Goal: Transaction & Acquisition: Purchase product/service

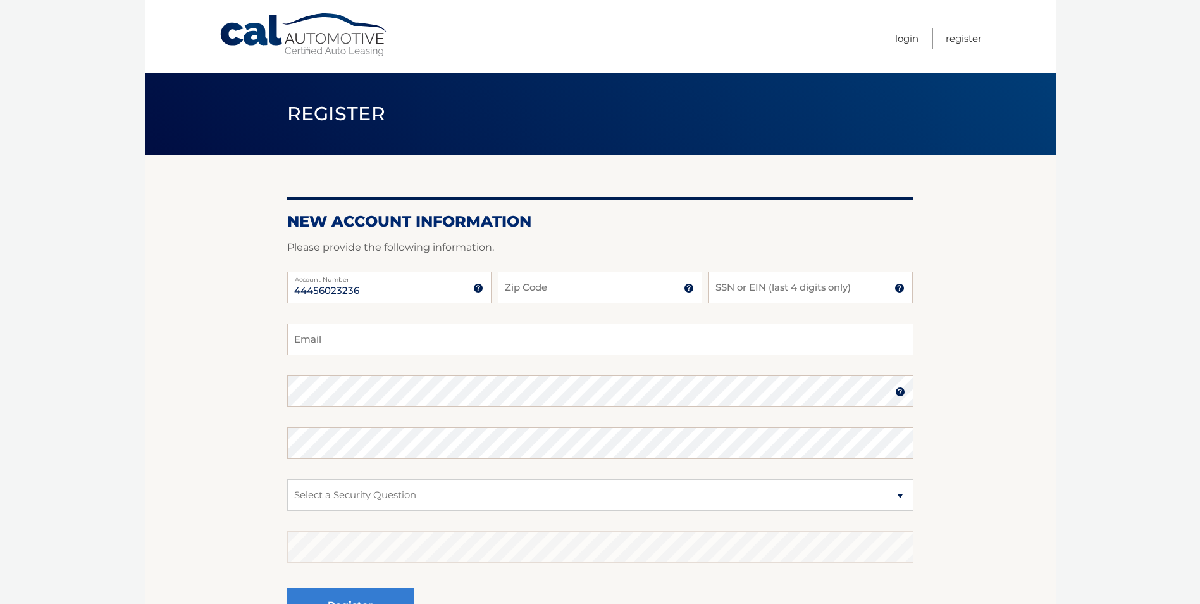
type input "44456023236"
click at [561, 286] on input "Zip Code" at bounding box center [600, 287] width 204 height 32
type input "08701"
type input "8085"
click at [416, 339] on input "Email" at bounding box center [600, 339] width 626 height 32
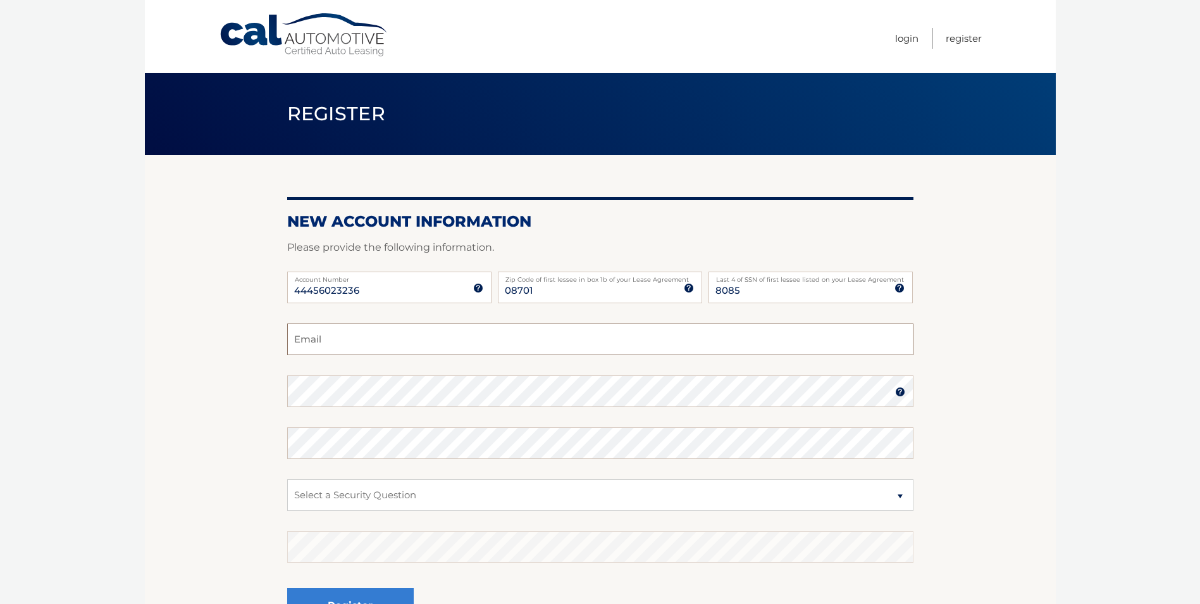
type input "ptrainer26@optimum.net"
click at [395, 501] on select "Select a Security Question What was the name of your elementary school? What is…" at bounding box center [600, 495] width 626 height 32
click at [395, 495] on select "Select a Security Question What was the name of your elementary school? What is…" at bounding box center [600, 495] width 626 height 32
click at [353, 492] on select "Select a Security Question What was the name of your elementary school? What is…" at bounding box center [600, 495] width 626 height 32
select select "1"
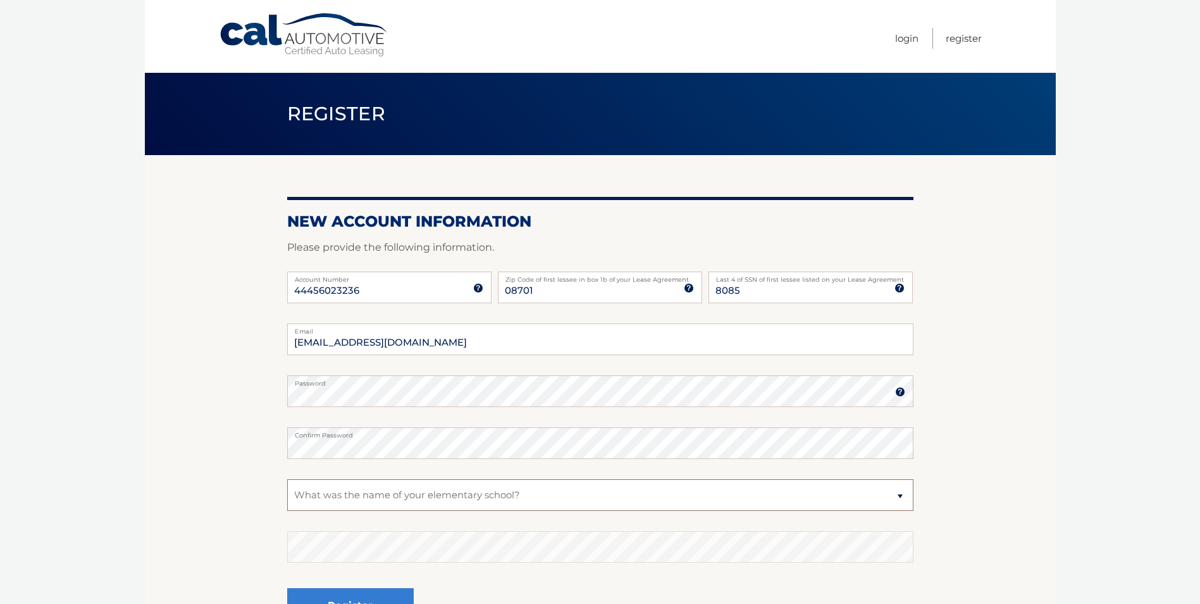
click at [287, 479] on select "Select a Security Question What was the name of your elementary school? What is…" at bounding box center [600, 495] width 626 height 32
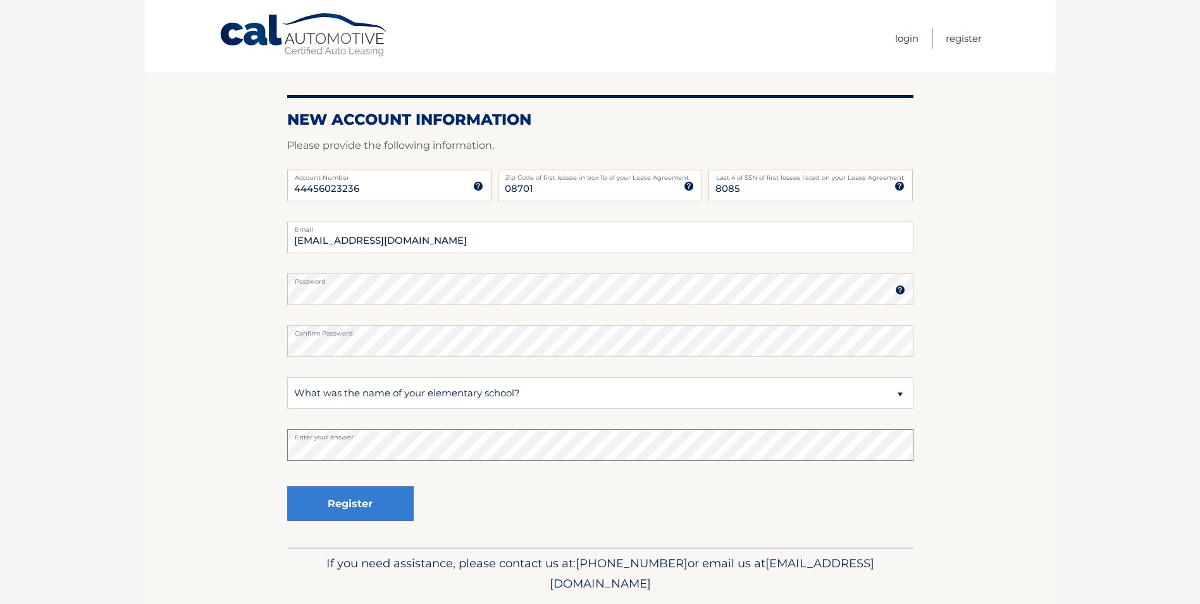
scroll to position [127, 0]
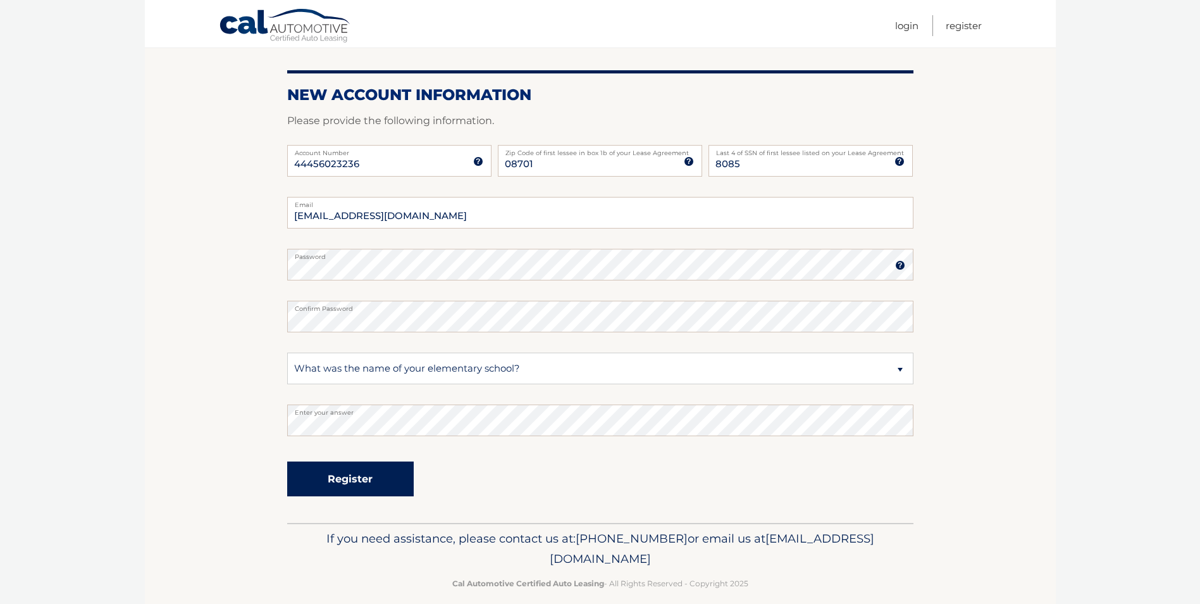
click at [356, 478] on button "Register" at bounding box center [350, 478] width 127 height 35
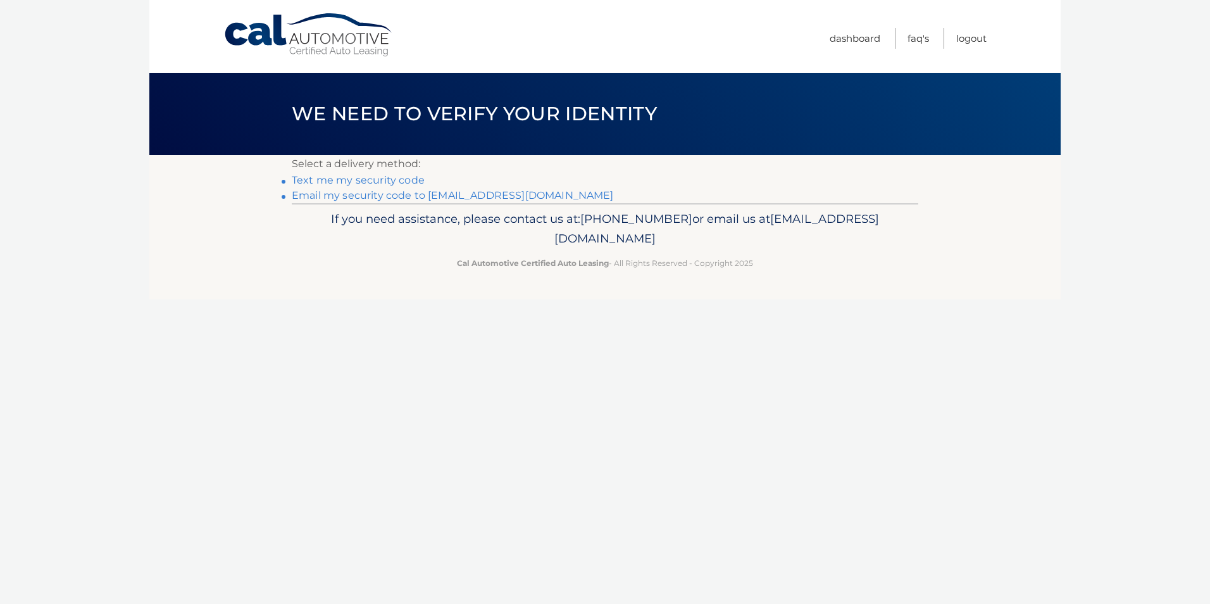
click at [389, 176] on link "Text me my security code" at bounding box center [358, 180] width 133 height 12
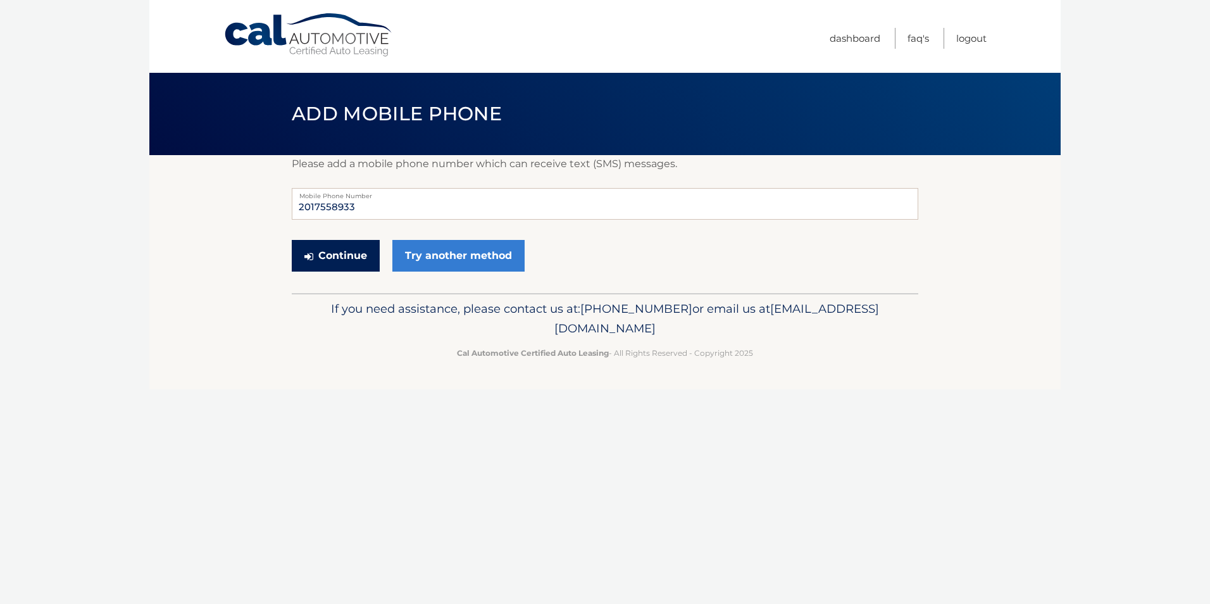
click at [339, 259] on button "Continue" at bounding box center [336, 256] width 88 height 32
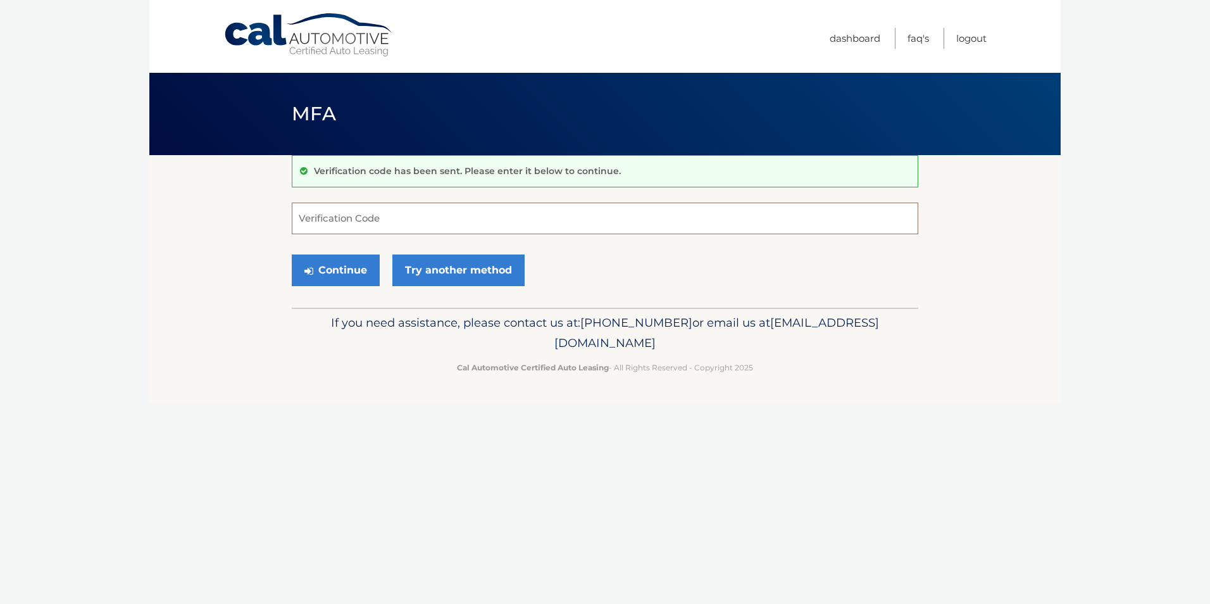
click at [342, 221] on input "Verification Code" at bounding box center [605, 218] width 626 height 32
type input "989774"
click at [344, 276] on button "Continue" at bounding box center [336, 270] width 88 height 32
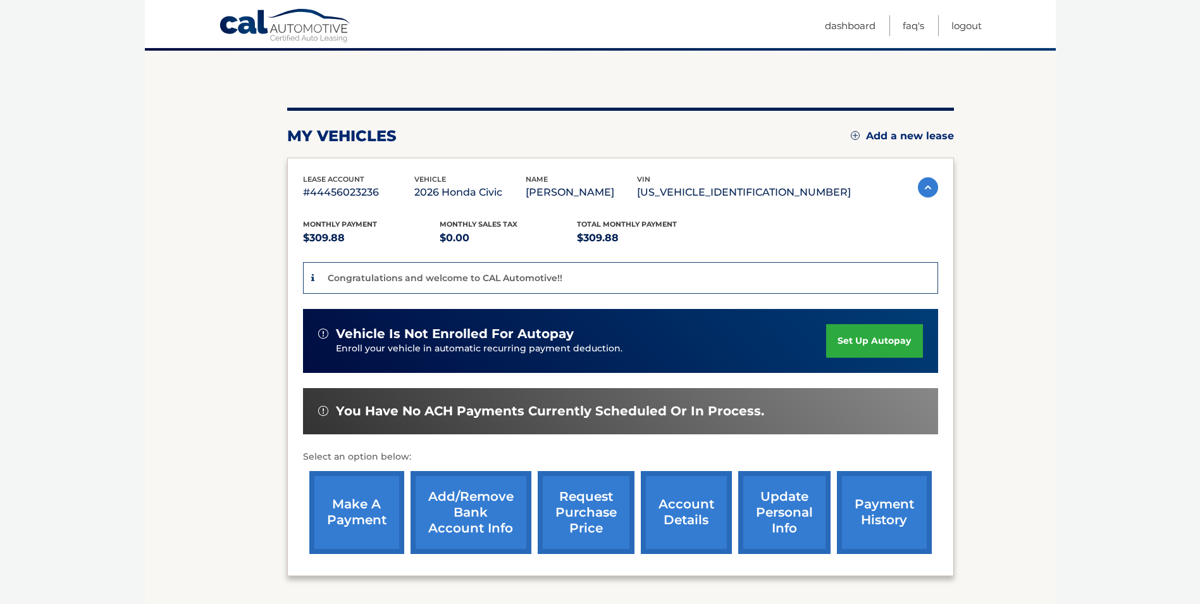
scroll to position [127, 0]
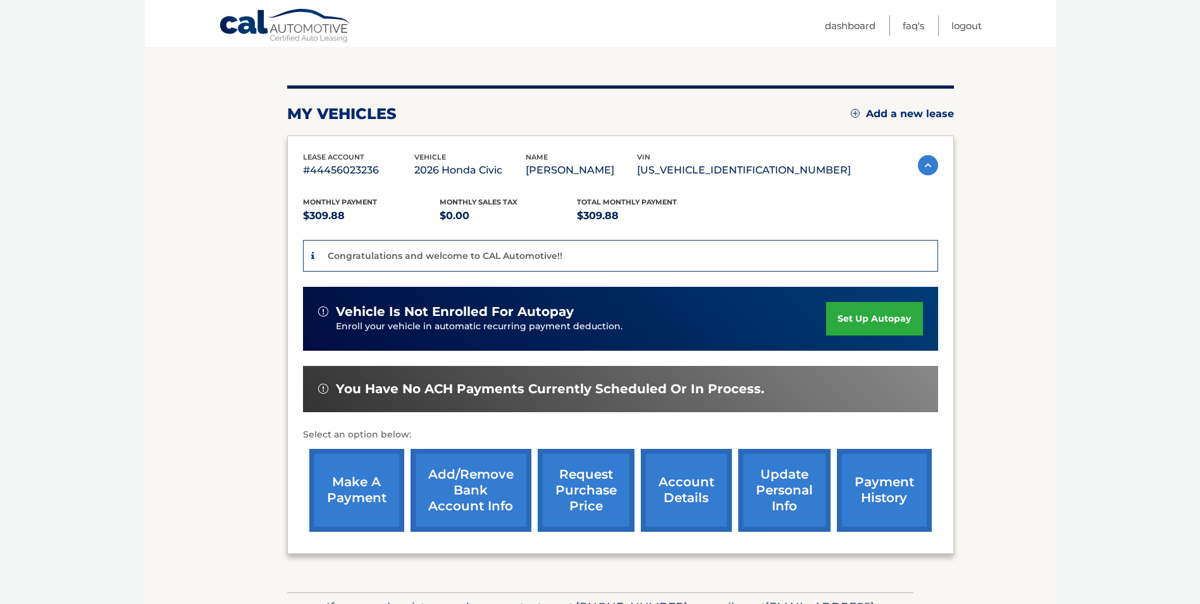
click at [453, 498] on link "Add/Remove bank account info" at bounding box center [471, 490] width 121 height 83
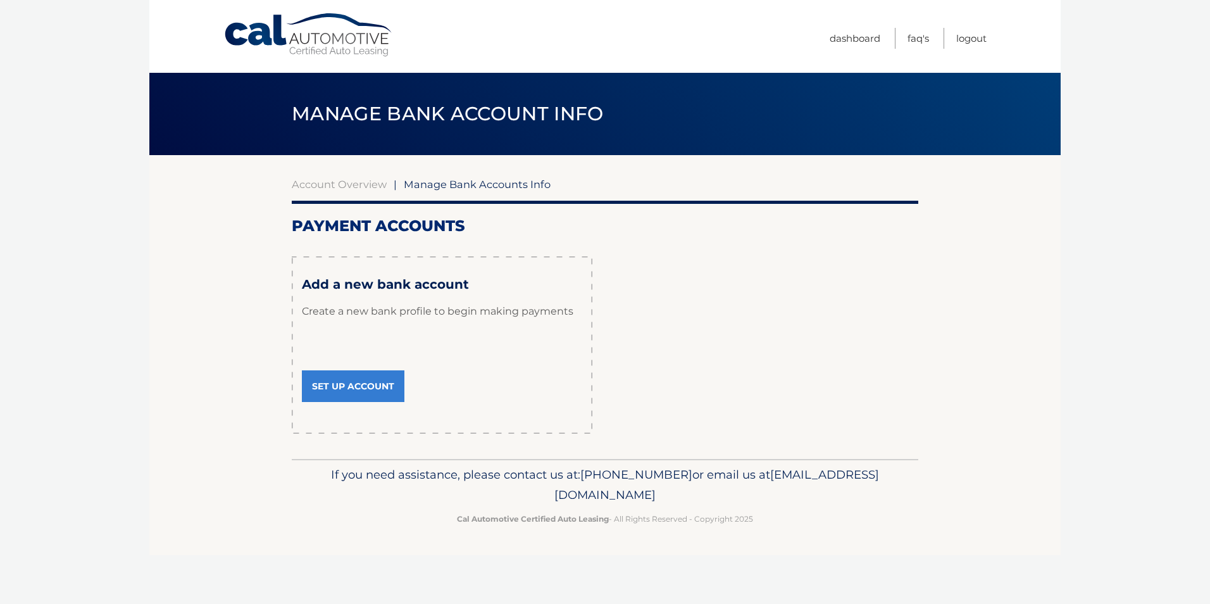
click at [349, 382] on link "Set Up Account" at bounding box center [353, 386] width 102 height 32
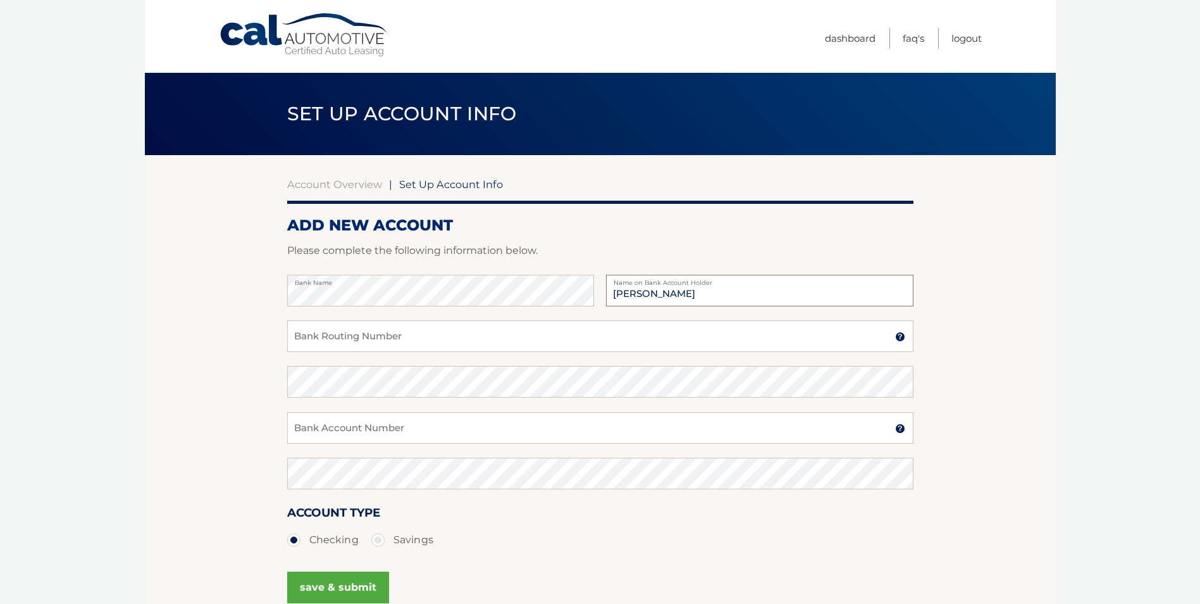
type input "[PERSON_NAME]"
click at [346, 331] on input "Bank Routing Number" at bounding box center [600, 336] width 626 height 32
type input "031201360"
click at [350, 426] on input "Bank Account Number" at bounding box center [600, 428] width 626 height 32
type input "4431053034"
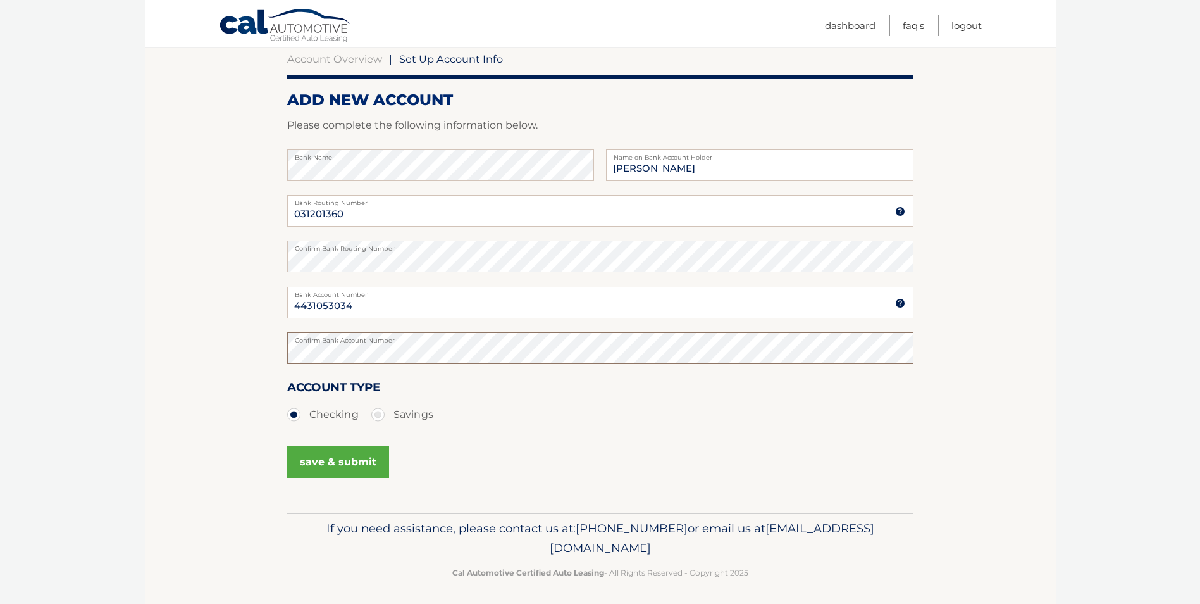
scroll to position [127, 0]
click at [314, 463] on button "save & submit" at bounding box center [338, 461] width 102 height 32
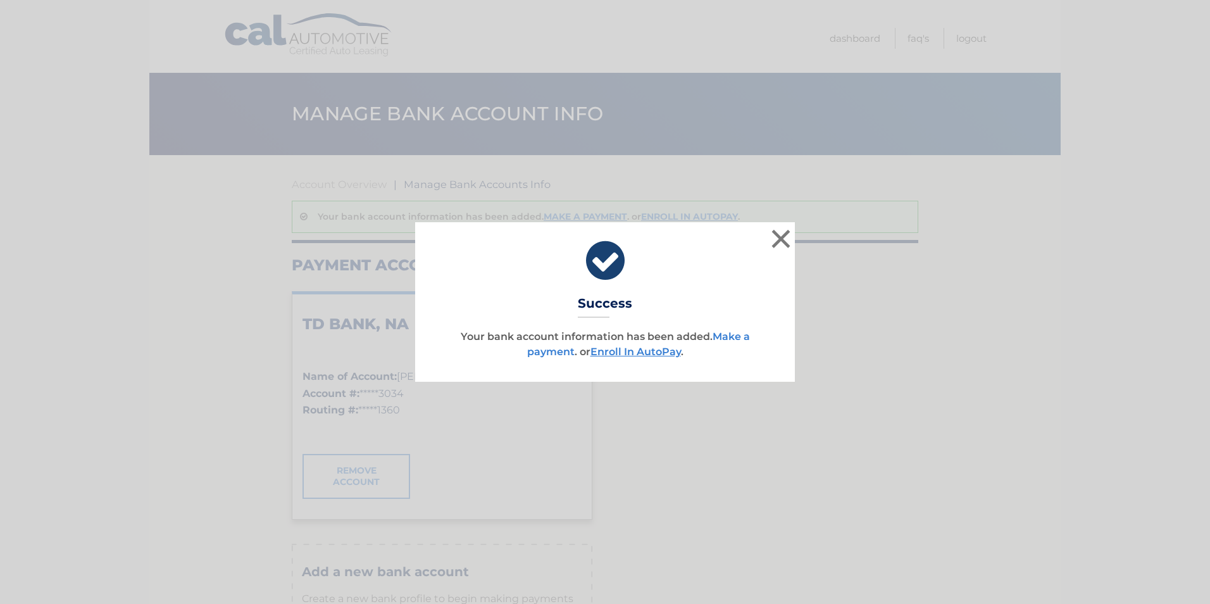
click at [738, 337] on link "Make a payment" at bounding box center [638, 343] width 223 height 27
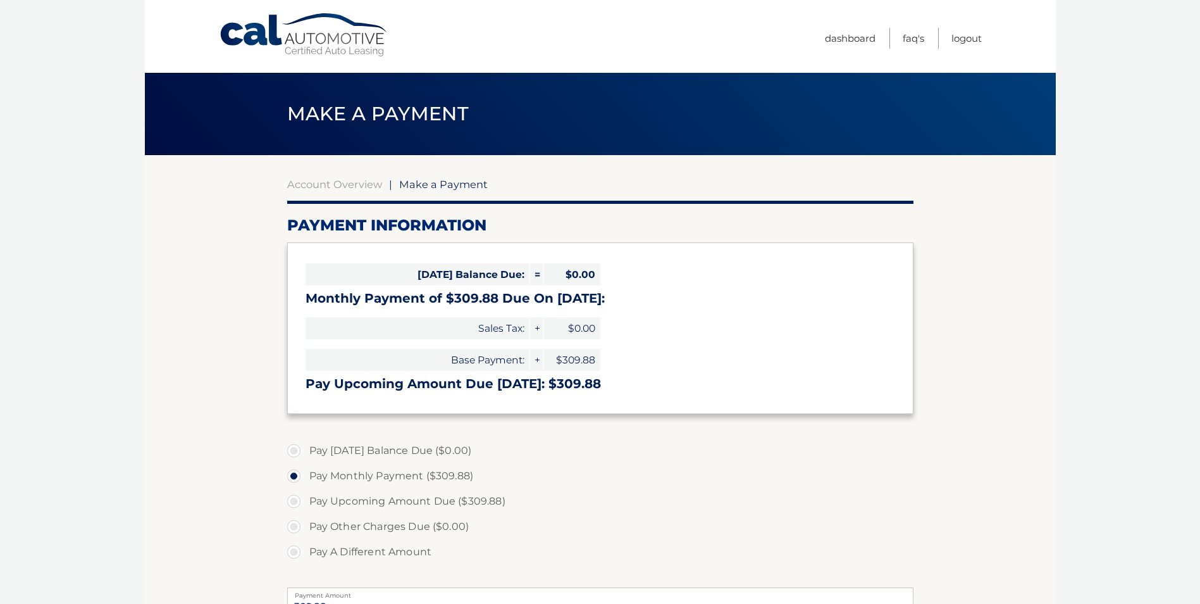
select select "MTRlYjAxZWQtMmJmMi00YzVhLTliOTMtMTc3OGMzZjBiZmY2"
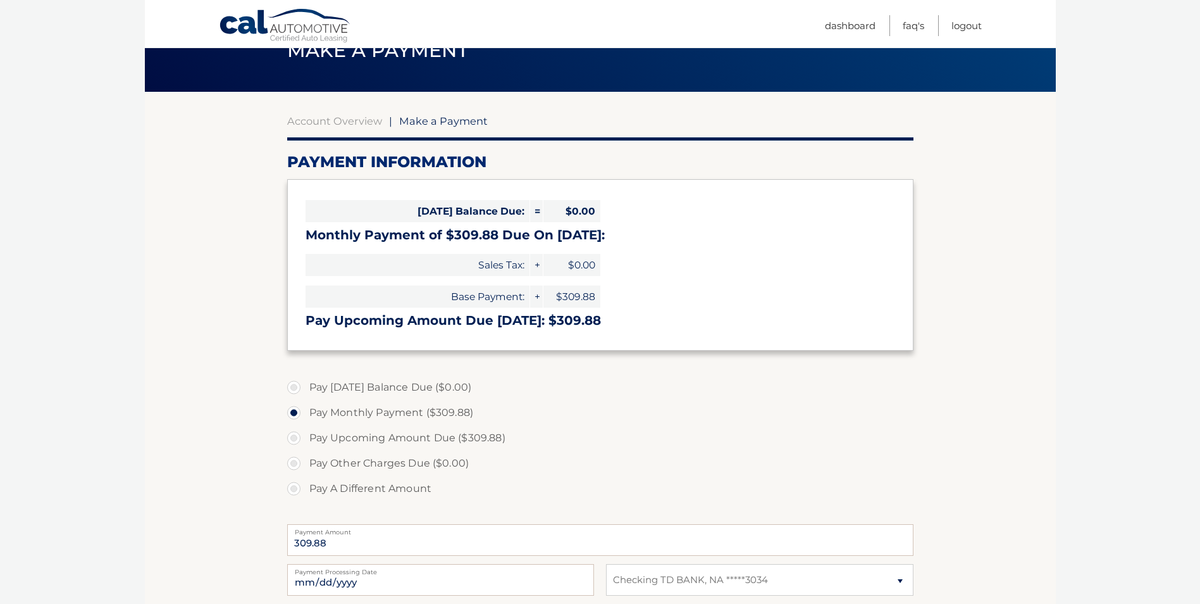
scroll to position [127, 0]
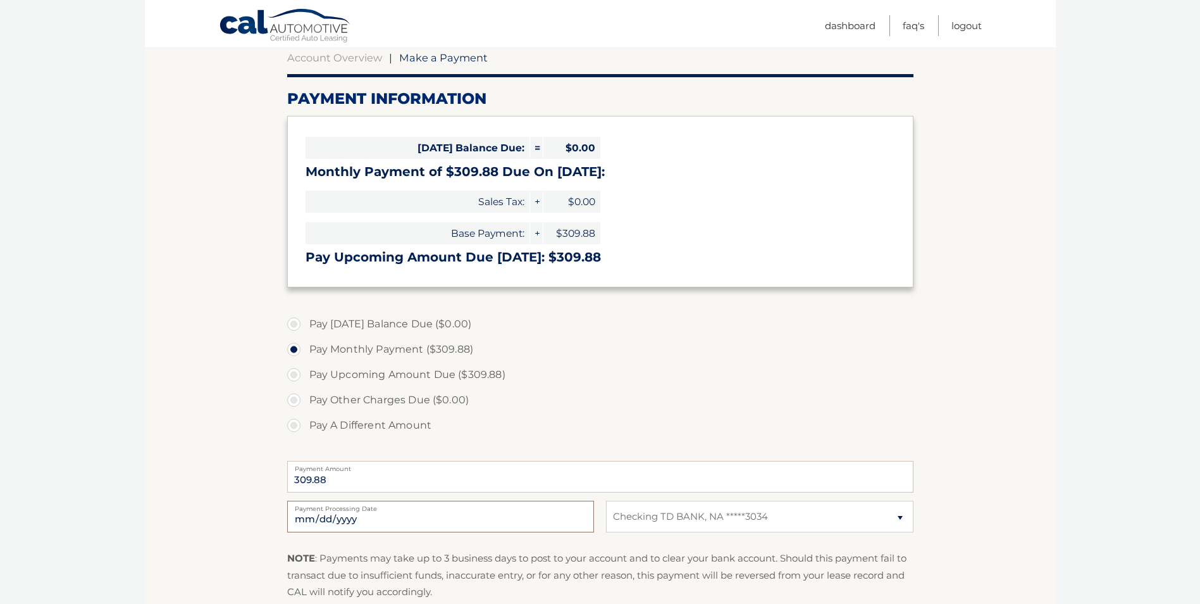
click at [381, 518] on input "2025-10-06" at bounding box center [440, 516] width 307 height 32
type input "2025-10-19"
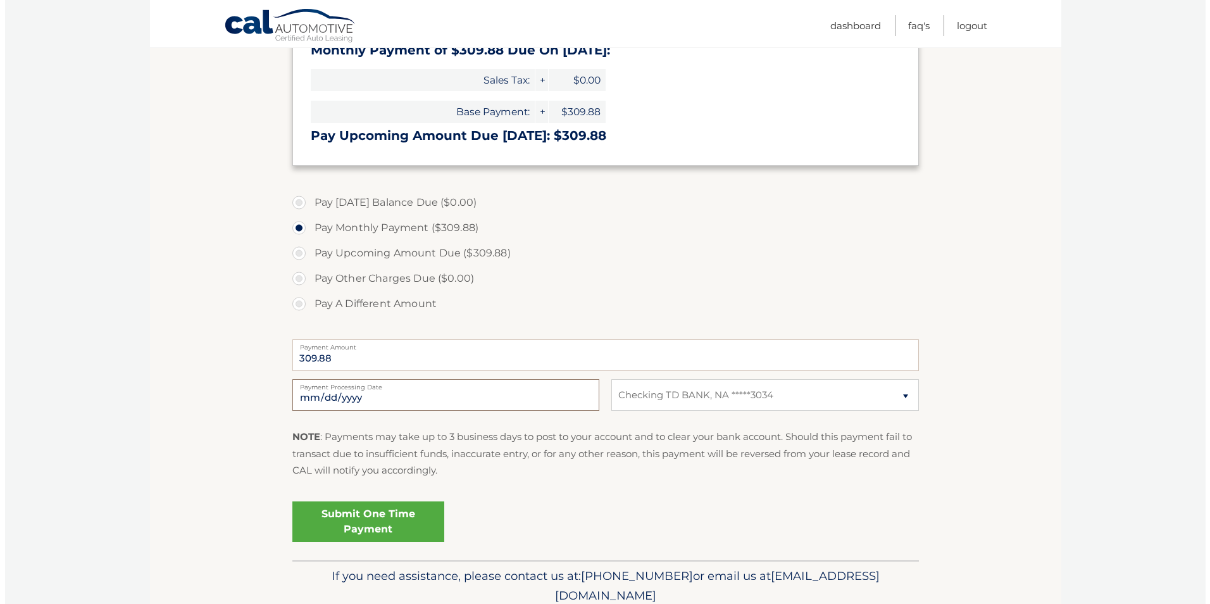
scroll to position [253, 0]
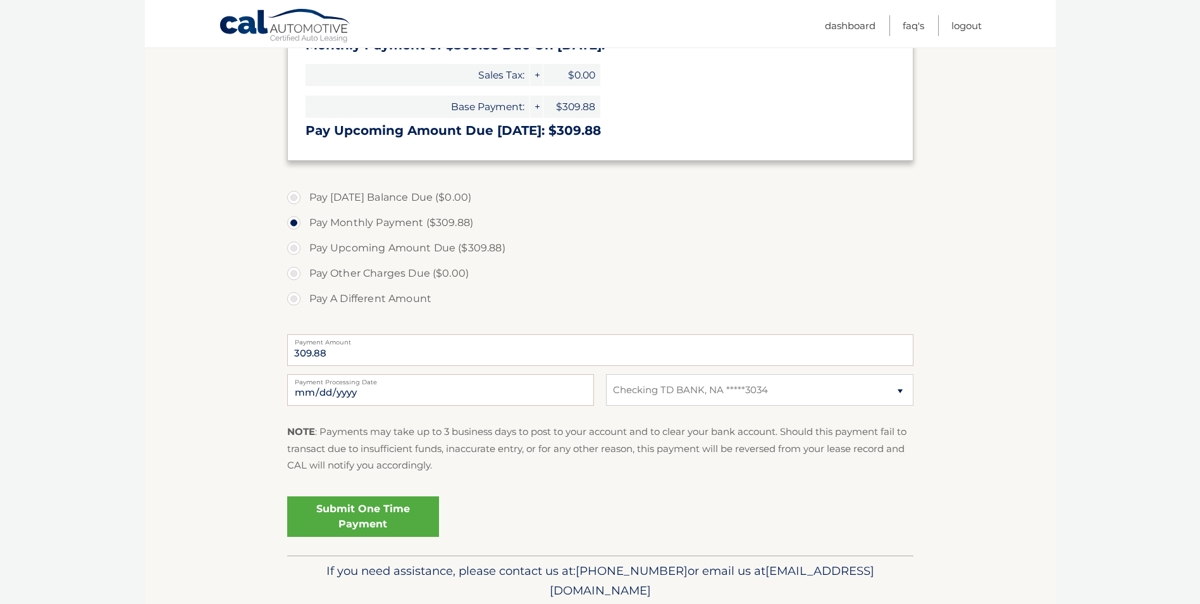
click at [368, 516] on link "Submit One Time Payment" at bounding box center [363, 516] width 152 height 40
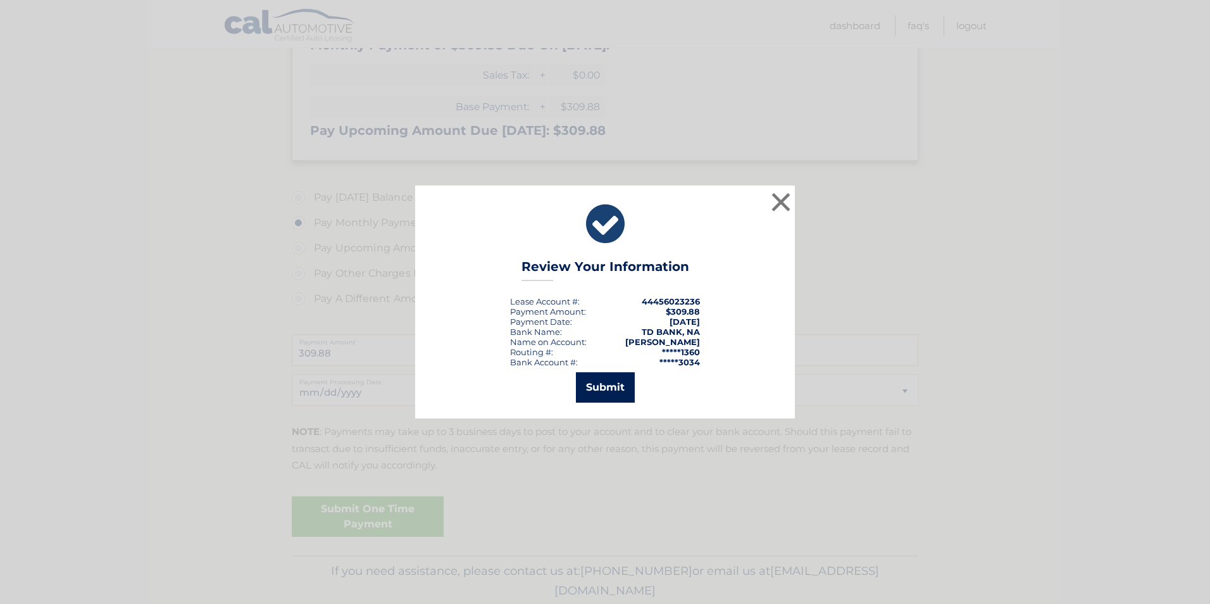
click at [613, 388] on button "Submit" at bounding box center [605, 387] width 59 height 30
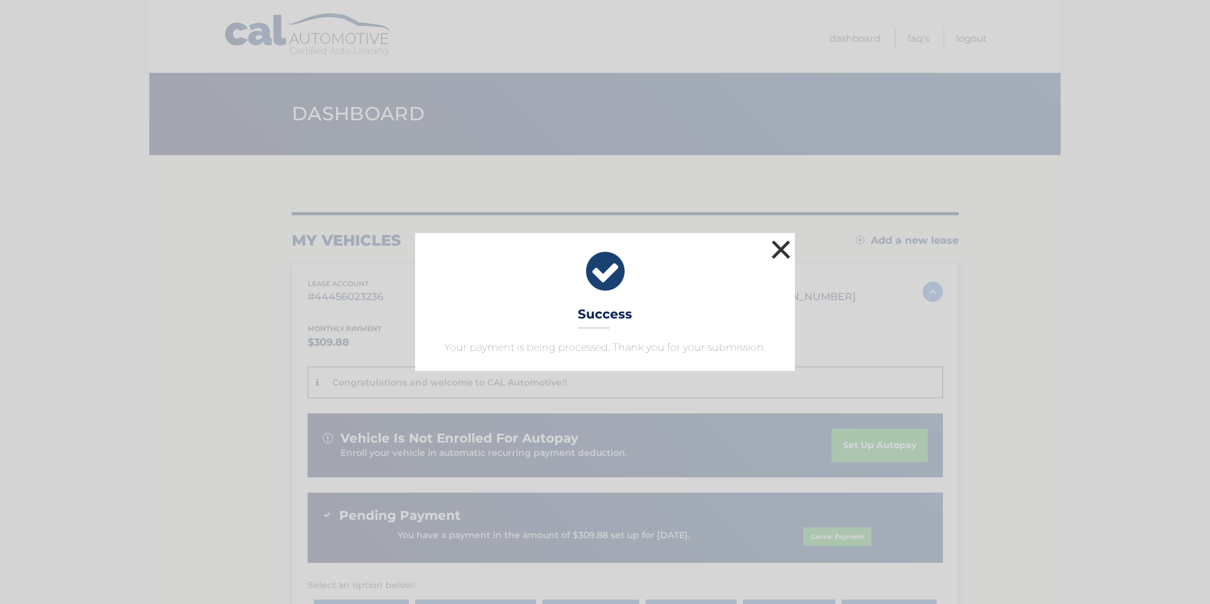
click at [781, 249] on button "×" at bounding box center [780, 249] width 25 height 25
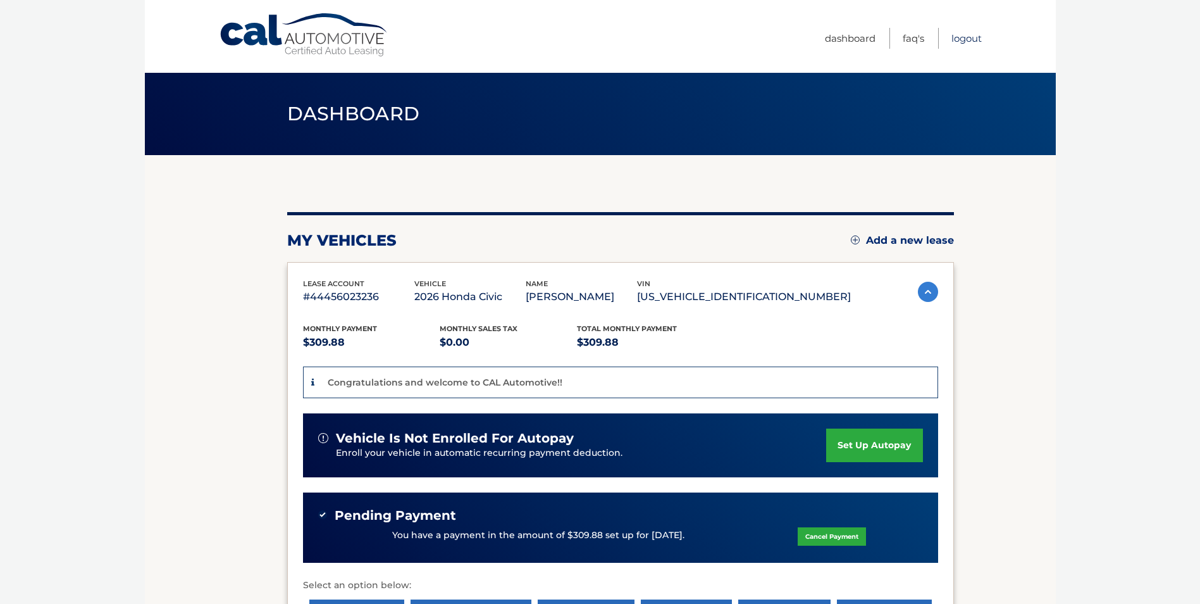
click at [972, 37] on link "Logout" at bounding box center [967, 38] width 30 height 21
